Goal: Information Seeking & Learning: Learn about a topic

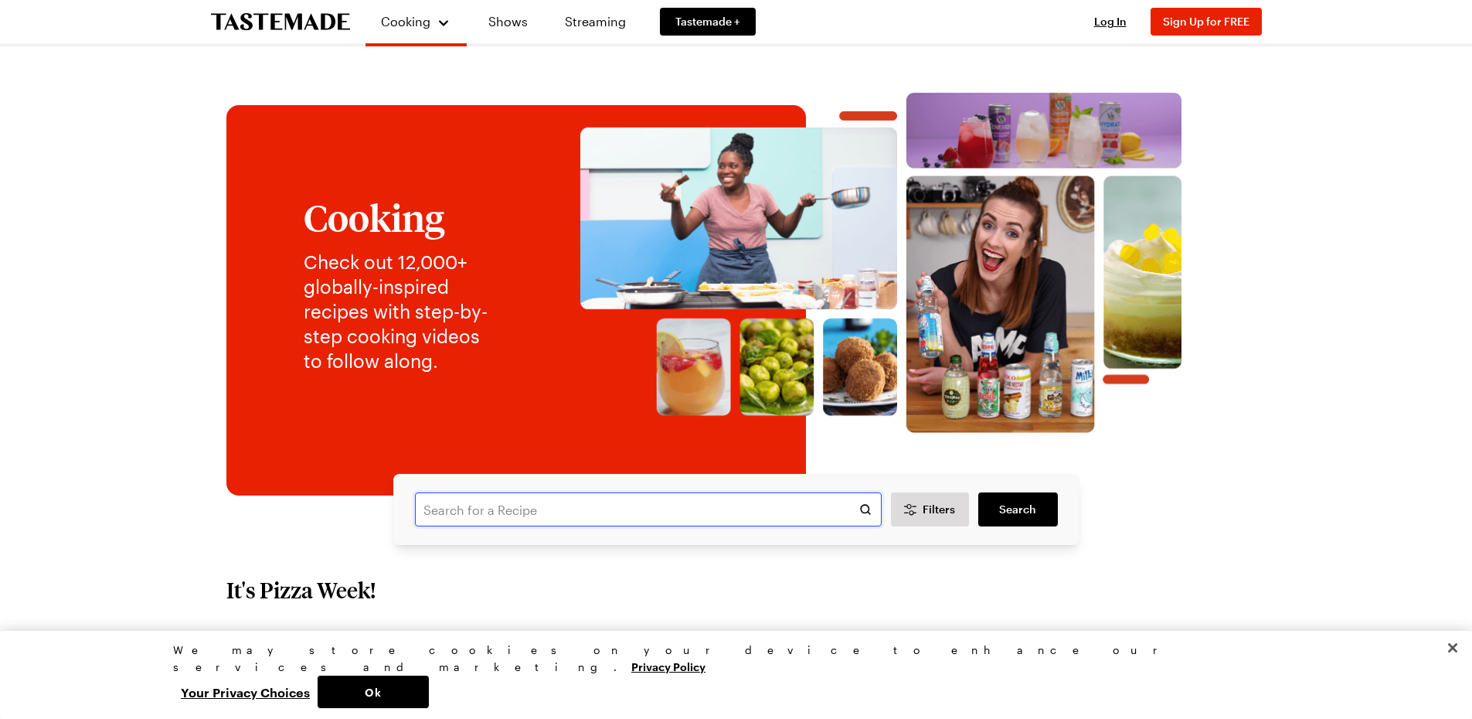
click at [687, 504] on input "text" at bounding box center [648, 509] width 467 height 34
type input "one pot"
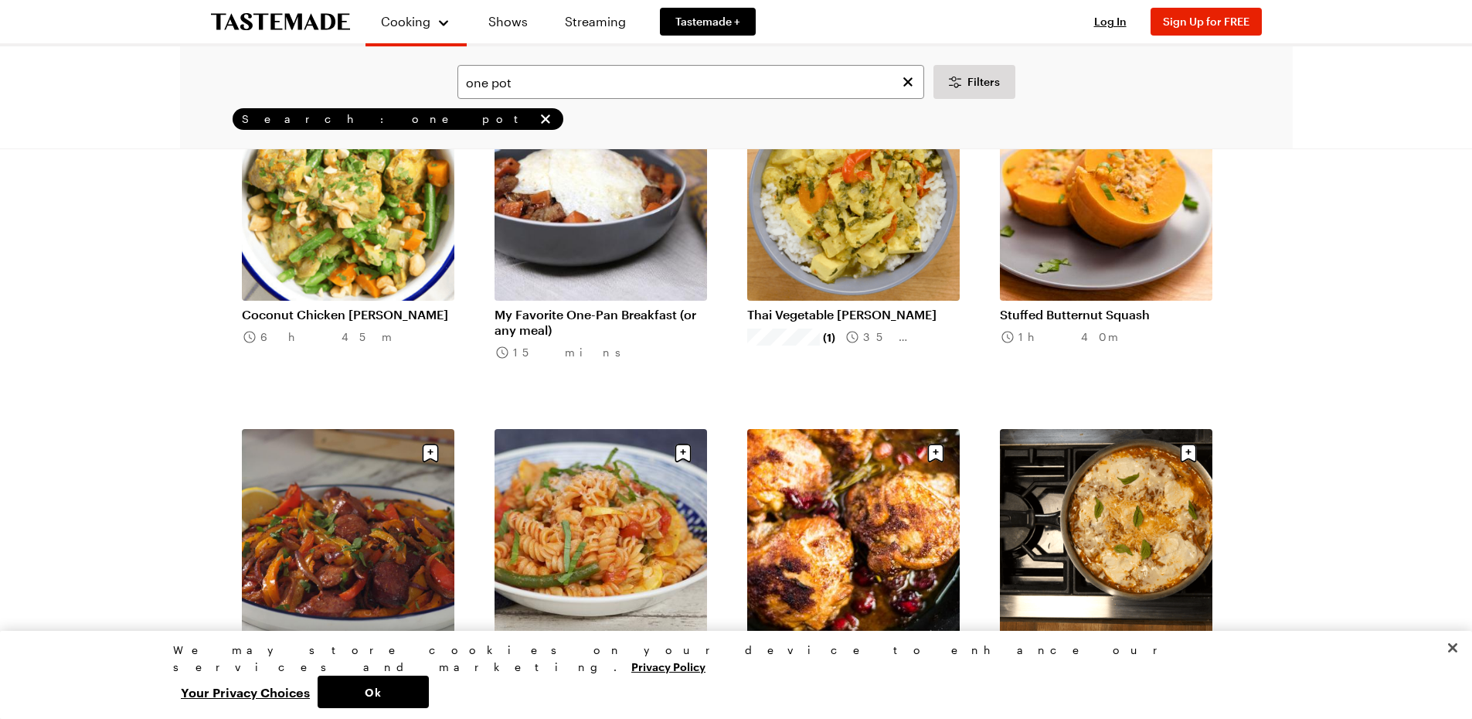
scroll to position [896, 0]
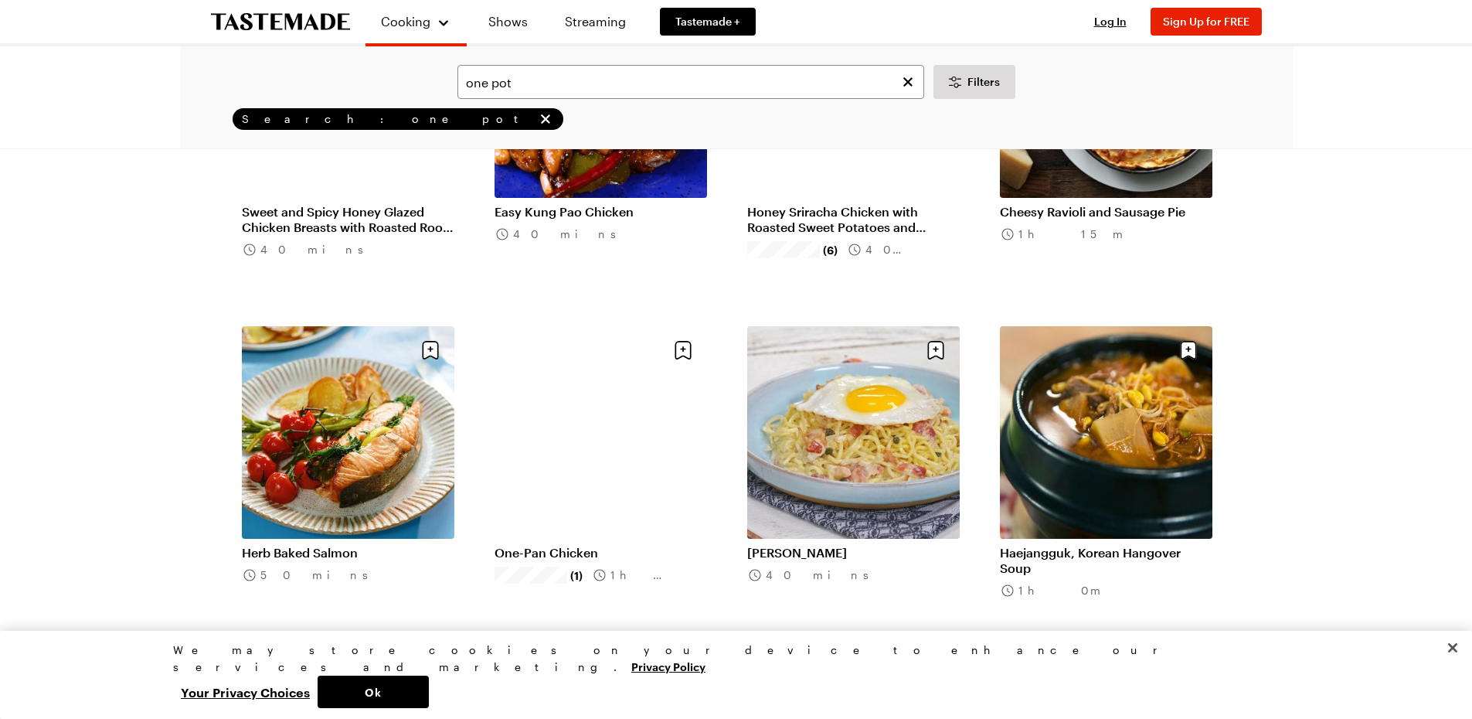
scroll to position [3514, 0]
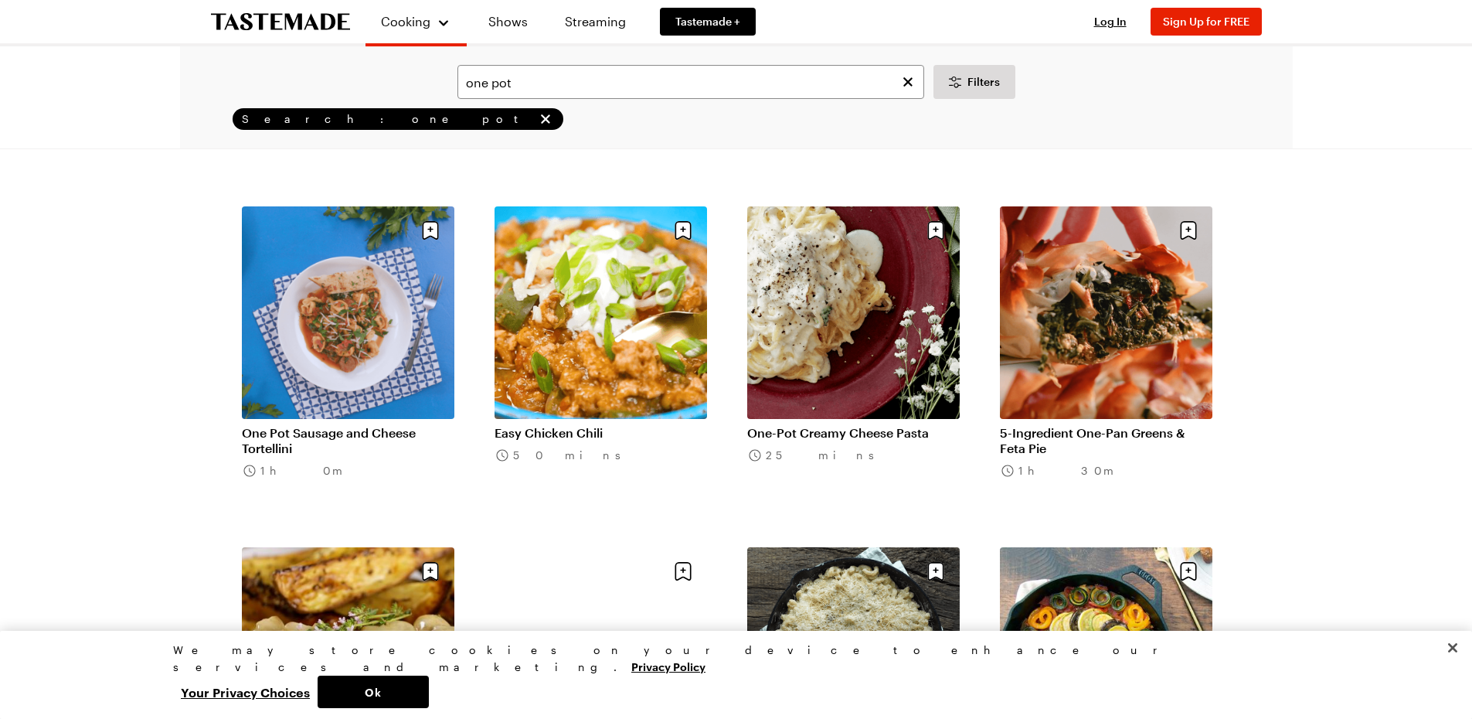
scroll to position [5505, 0]
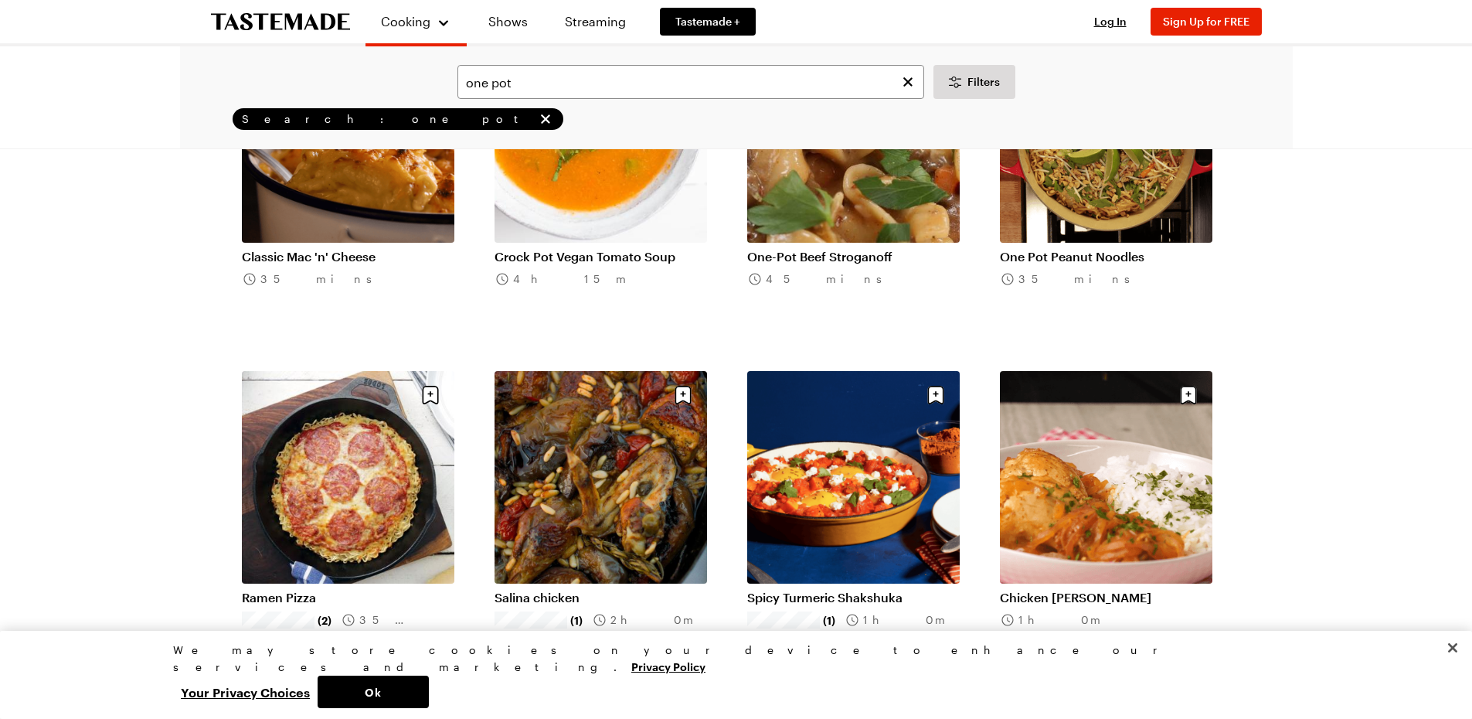
scroll to position [7184, 0]
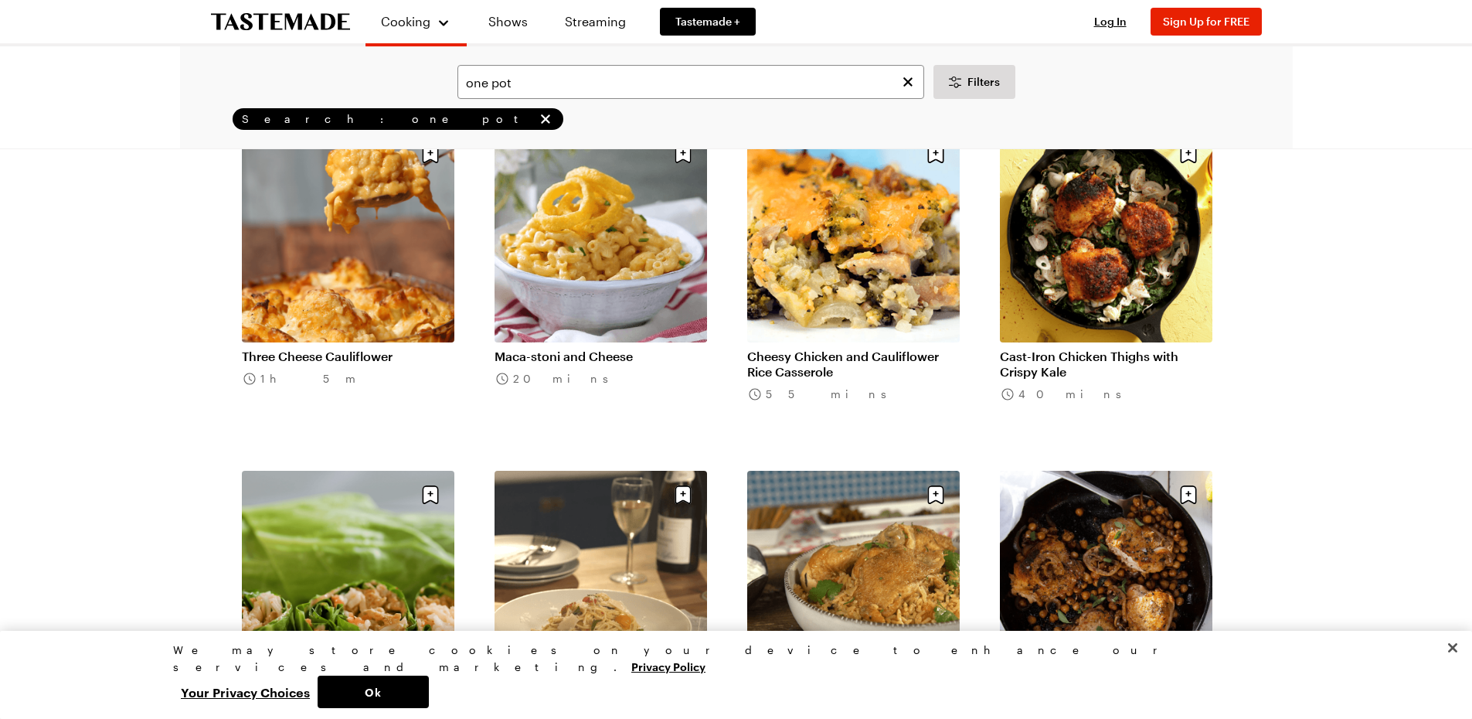
scroll to position [9028, 0]
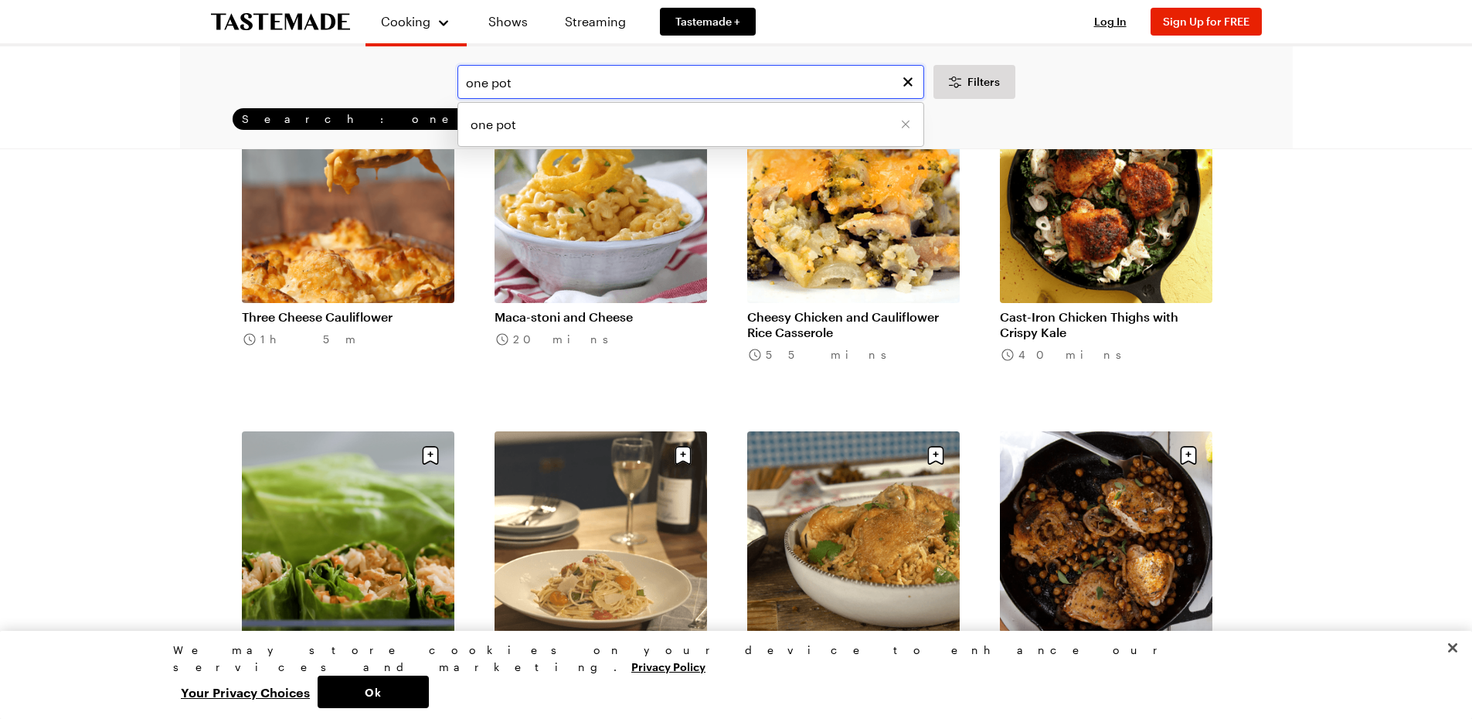
click at [636, 97] on input "one pot" at bounding box center [691, 82] width 467 height 34
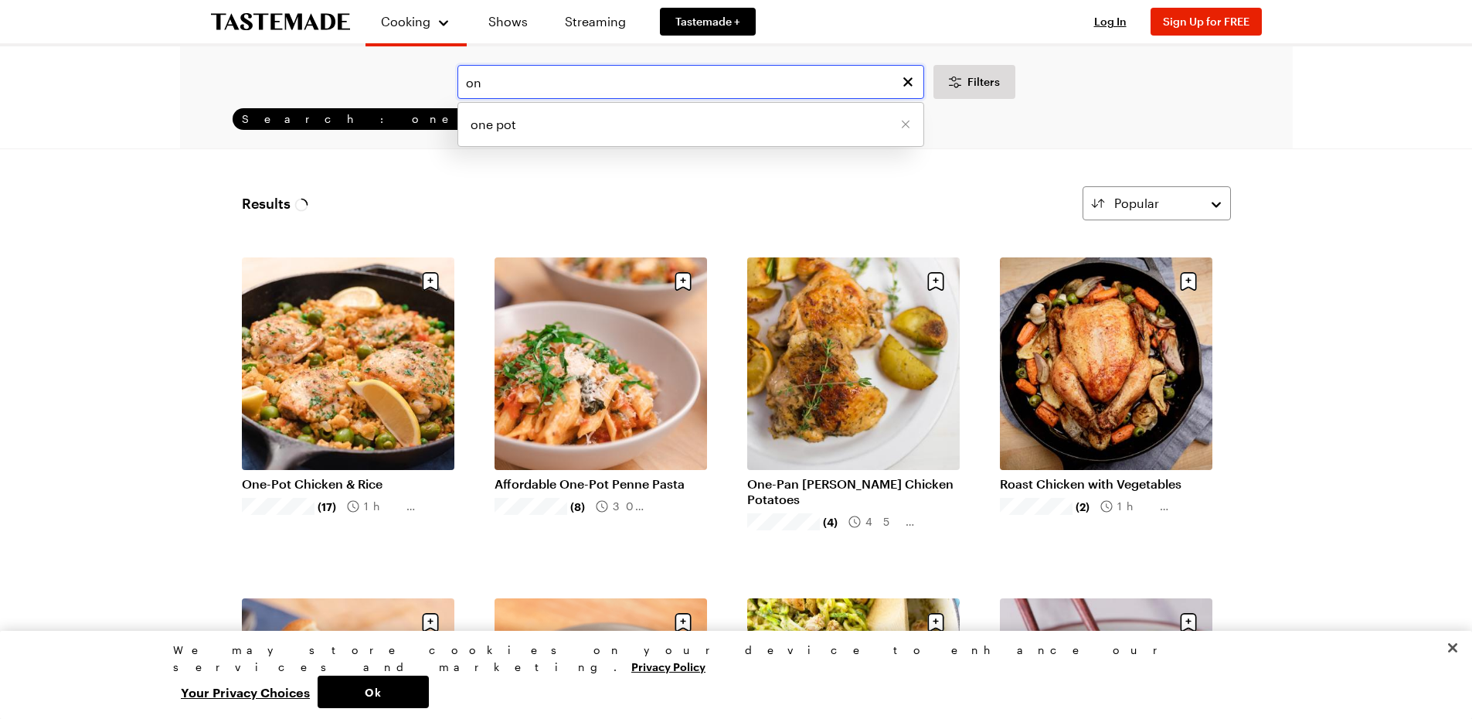
type input "o"
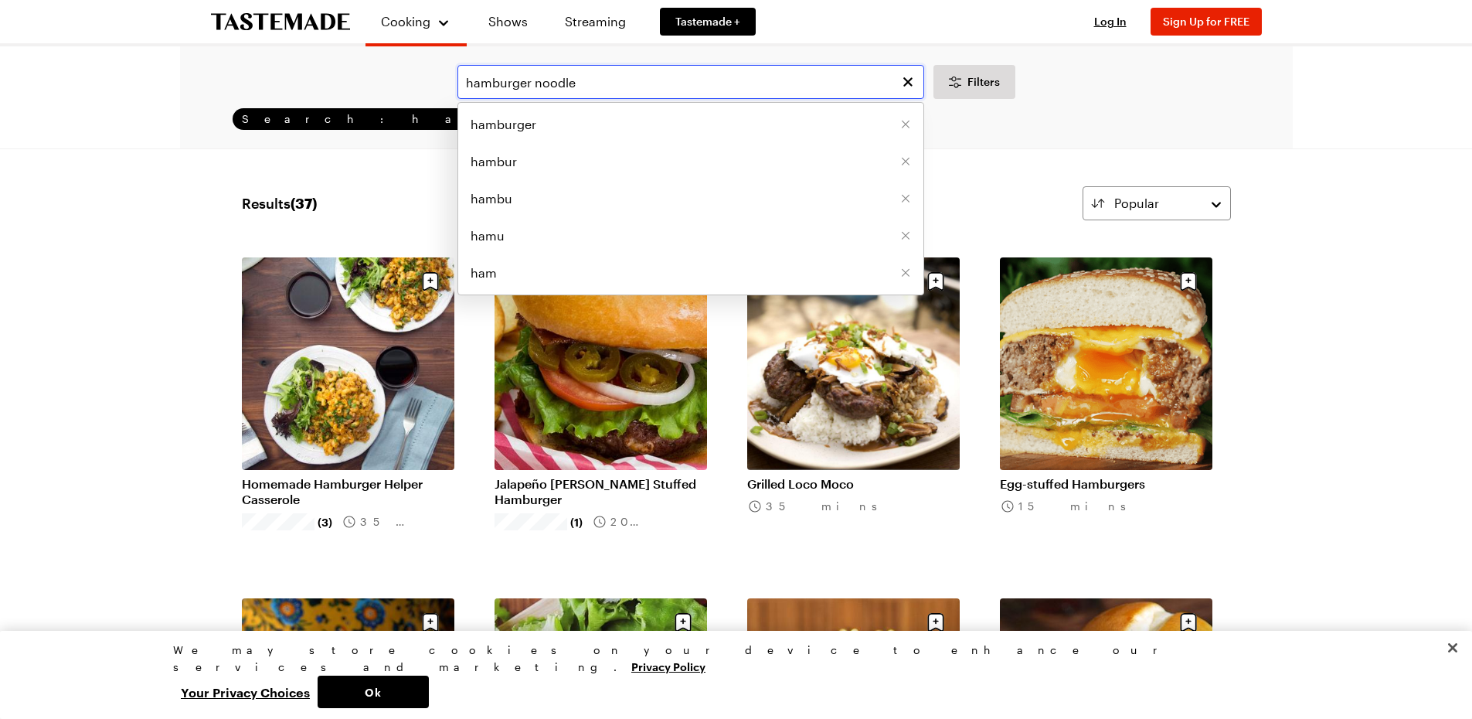
type input "hamburger noodle"
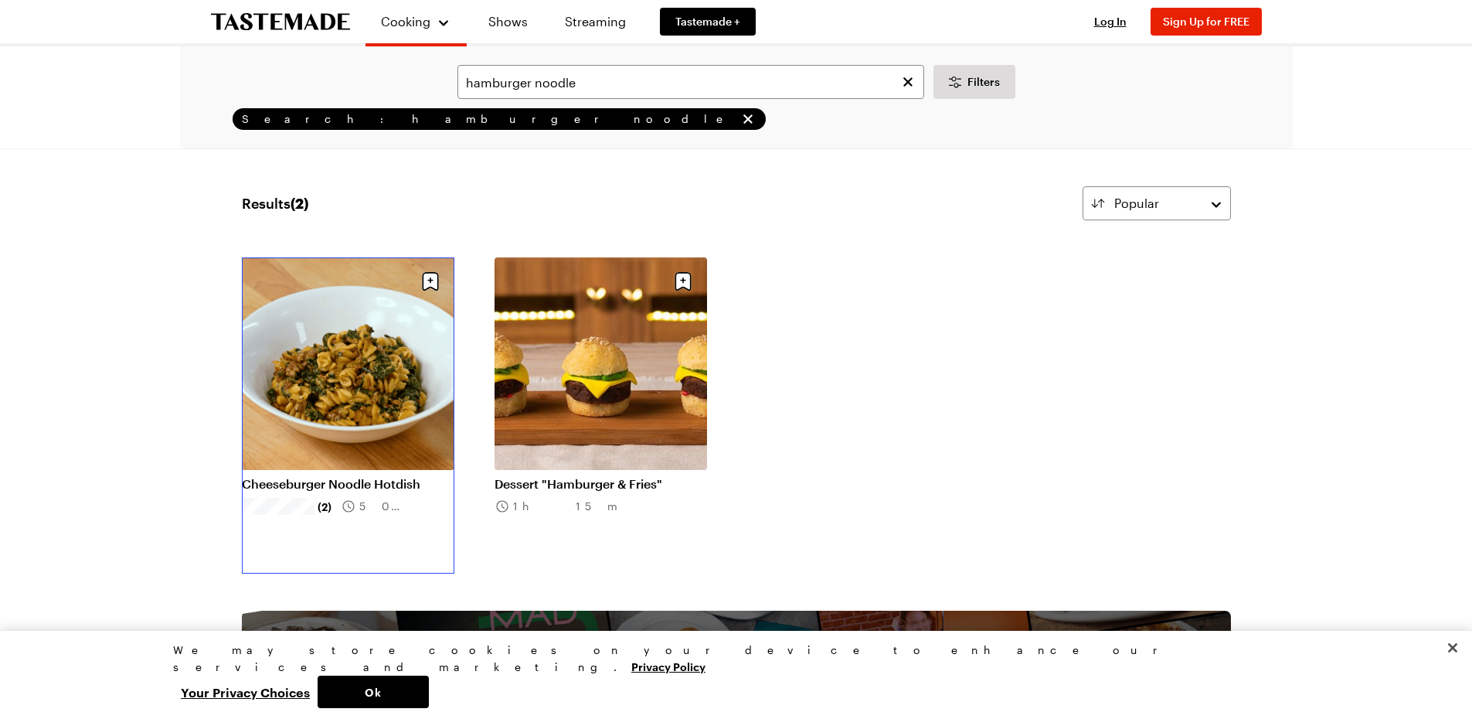
click at [339, 476] on link "Cheeseburger Noodle Hotdish" at bounding box center [348, 483] width 213 height 15
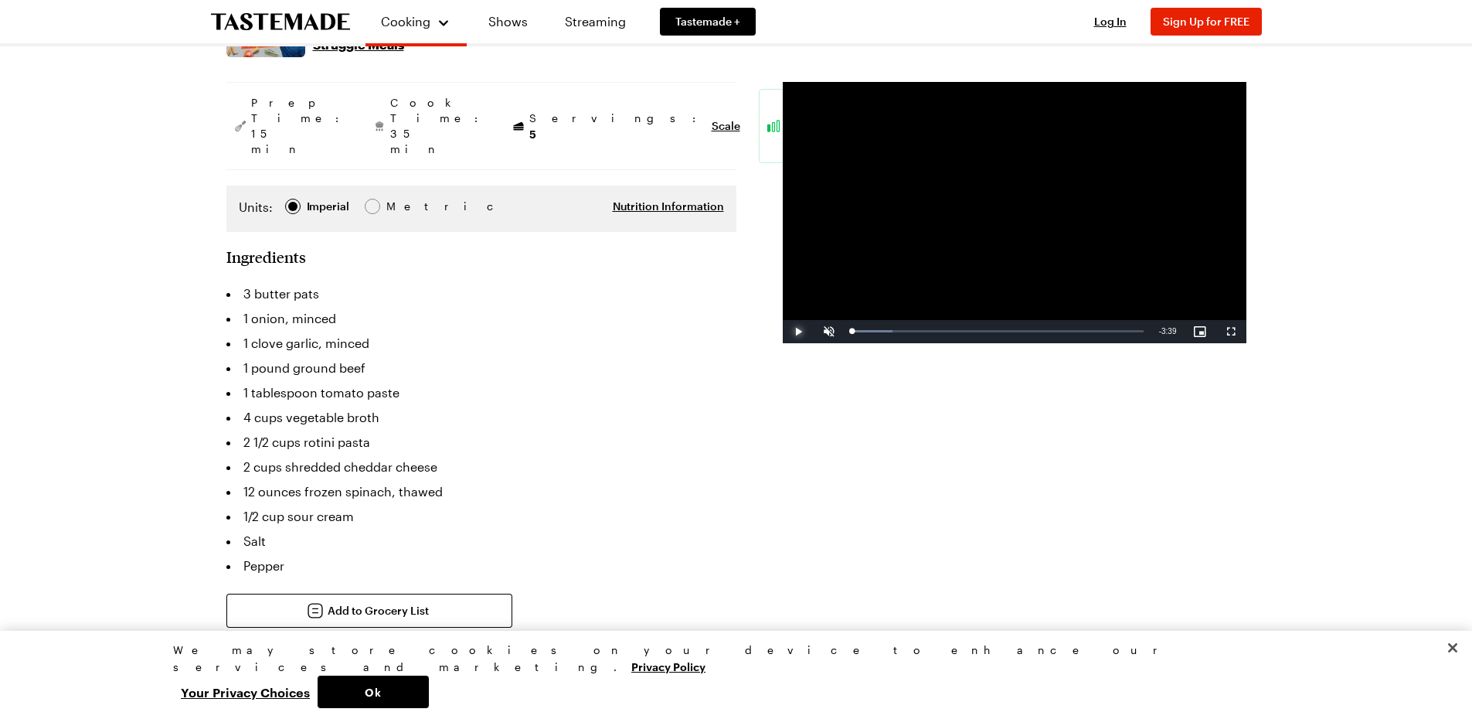
click at [793, 332] on span "Video Player" at bounding box center [798, 332] width 31 height 0
click at [829, 332] on span "Video Player" at bounding box center [829, 332] width 31 height 0
click at [877, 331] on div "Loaded : 22.72% 0:19 0:18" at bounding box center [997, 331] width 291 height 4
click at [871, 331] on div "Loaded : 32.14% 0:14 0:14" at bounding box center [997, 331] width 291 height 4
click at [866, 335] on div "Loaded : 100.00% 0:10 0:10" at bounding box center [998, 331] width 307 height 23
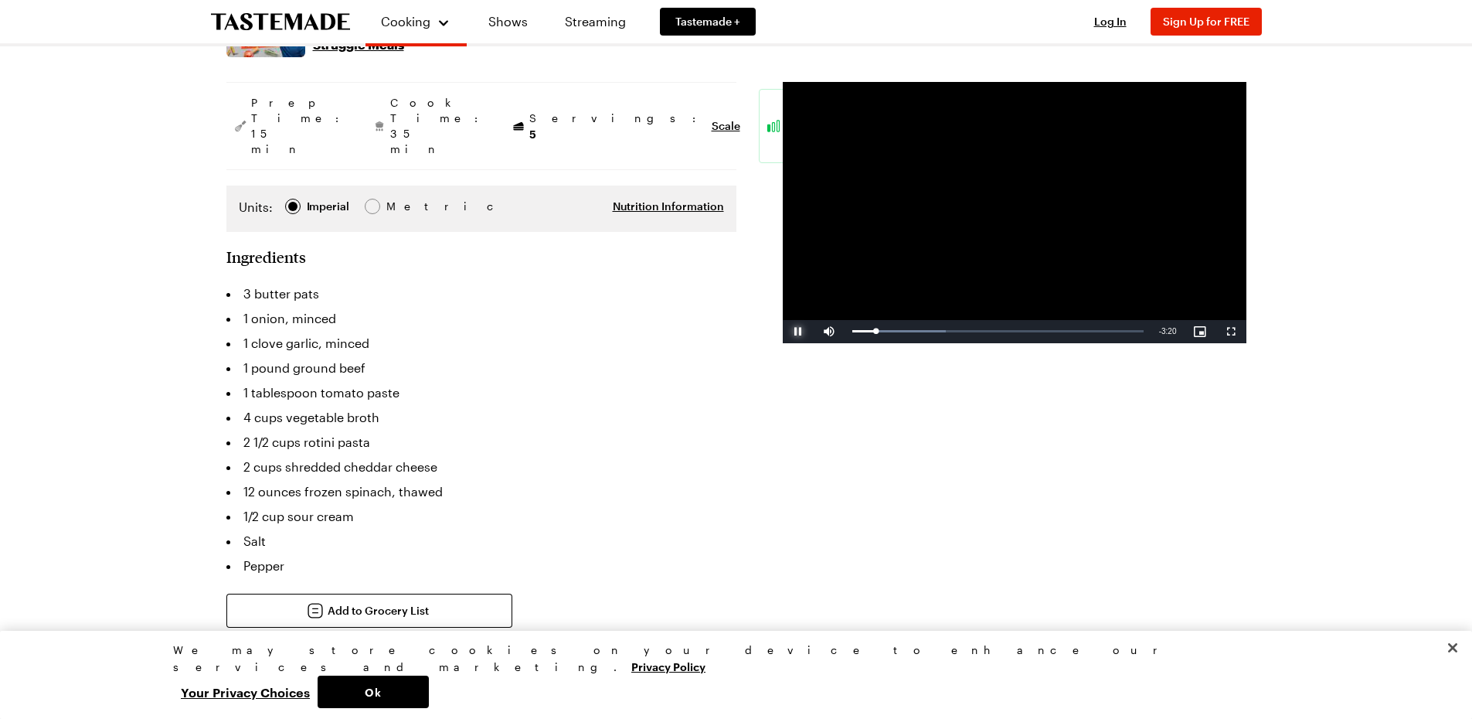
click at [795, 332] on span "Video Player" at bounding box center [798, 332] width 31 height 0
